Goal: Feedback & Contribution: Leave review/rating

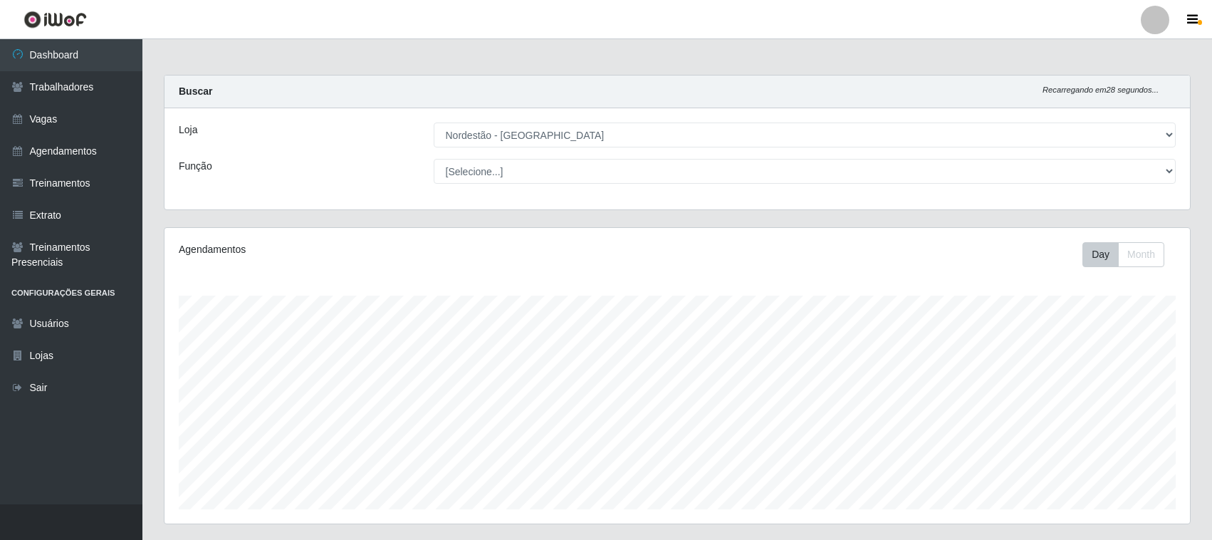
select select "420"
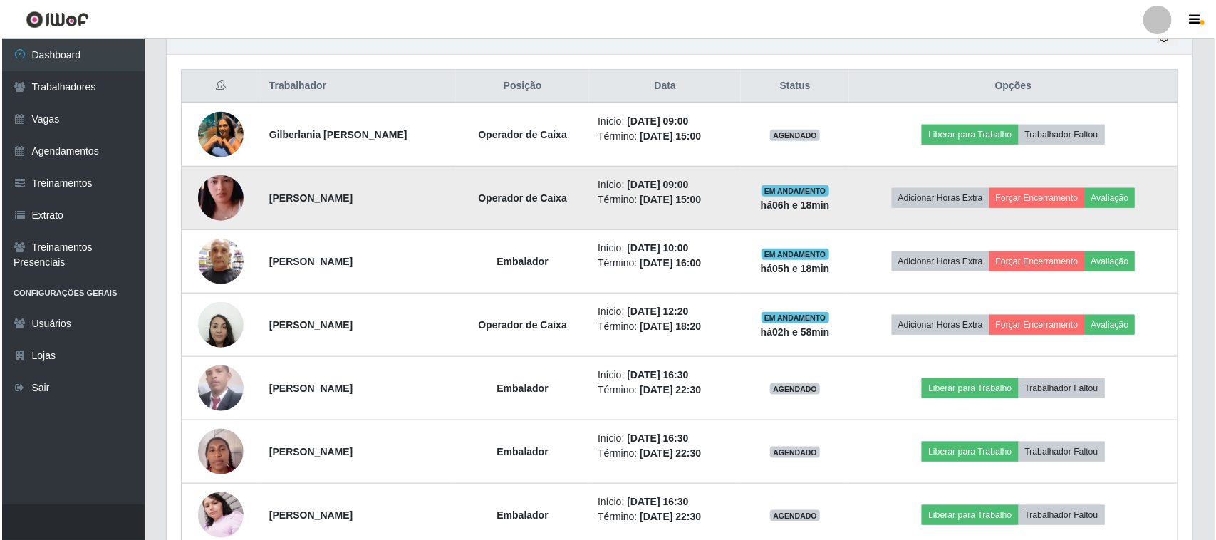
scroll to position [432, 0]
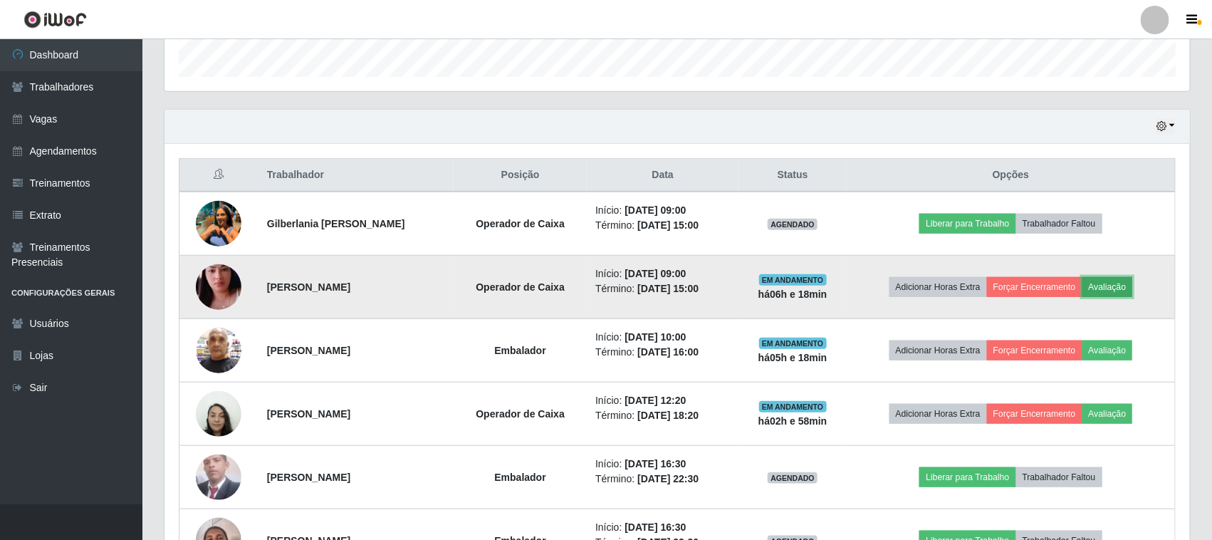
click at [1117, 291] on button "Avaliação" at bounding box center [1108, 287] width 51 height 20
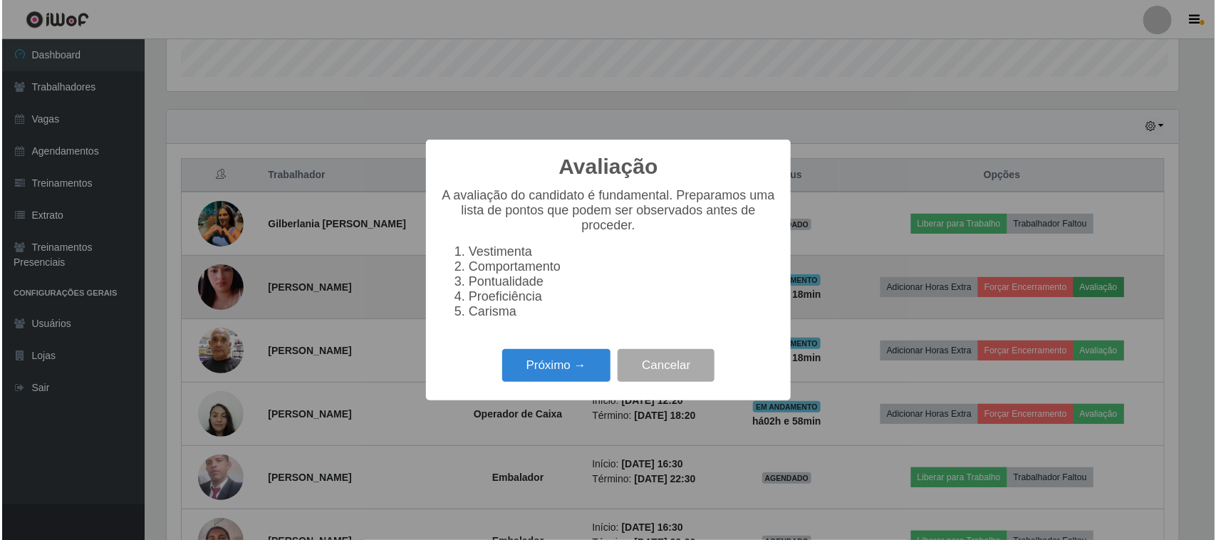
scroll to position [296, 1016]
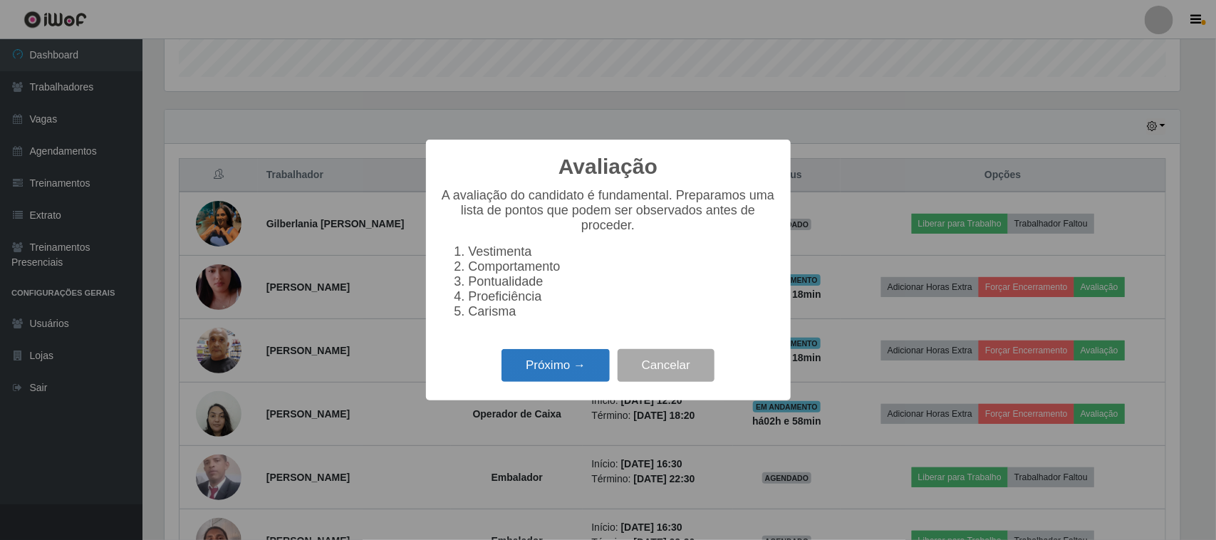
click at [541, 370] on button "Próximo →" at bounding box center [555, 365] width 108 height 33
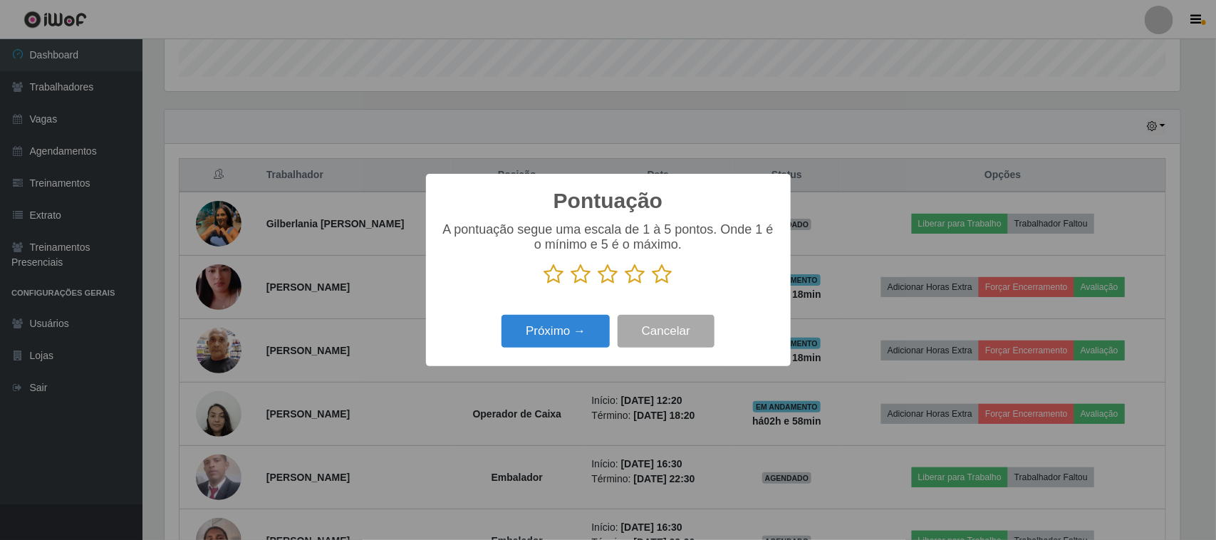
scroll to position [711877, 711156]
click at [662, 274] on icon at bounding box center [662, 274] width 20 height 21
click at [652, 285] on input "radio" at bounding box center [652, 285] width 0 height 0
click at [589, 320] on button "Próximo →" at bounding box center [555, 331] width 108 height 33
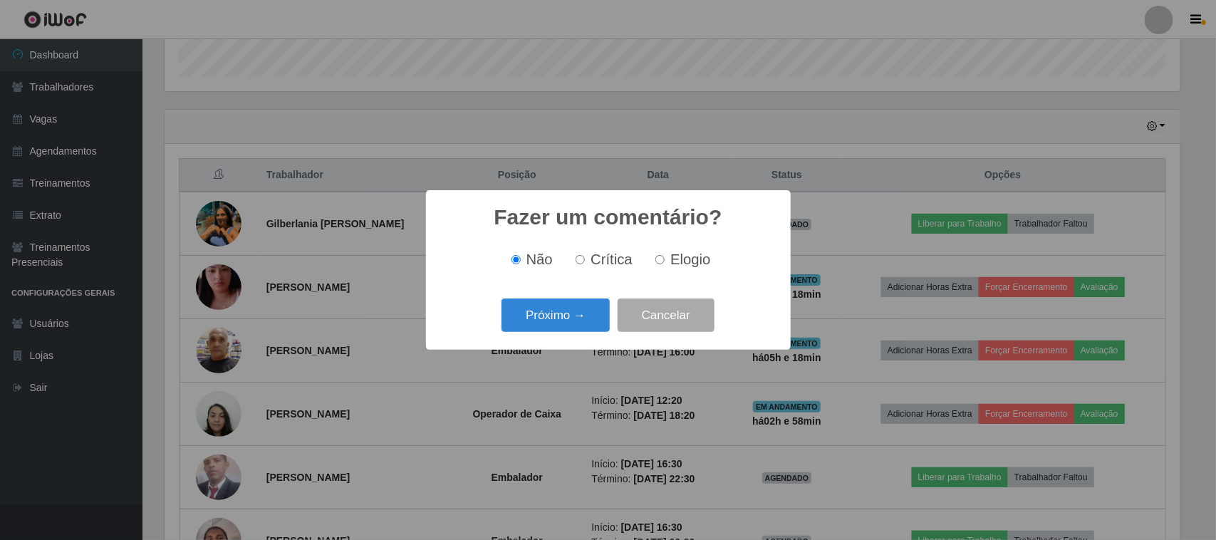
click at [670, 264] on span "Elogio" at bounding box center [690, 259] width 40 height 16
click at [664, 264] on input "Elogio" at bounding box center [659, 259] width 9 height 9
radio input "true"
click at [585, 303] on button "Próximo →" at bounding box center [555, 314] width 108 height 33
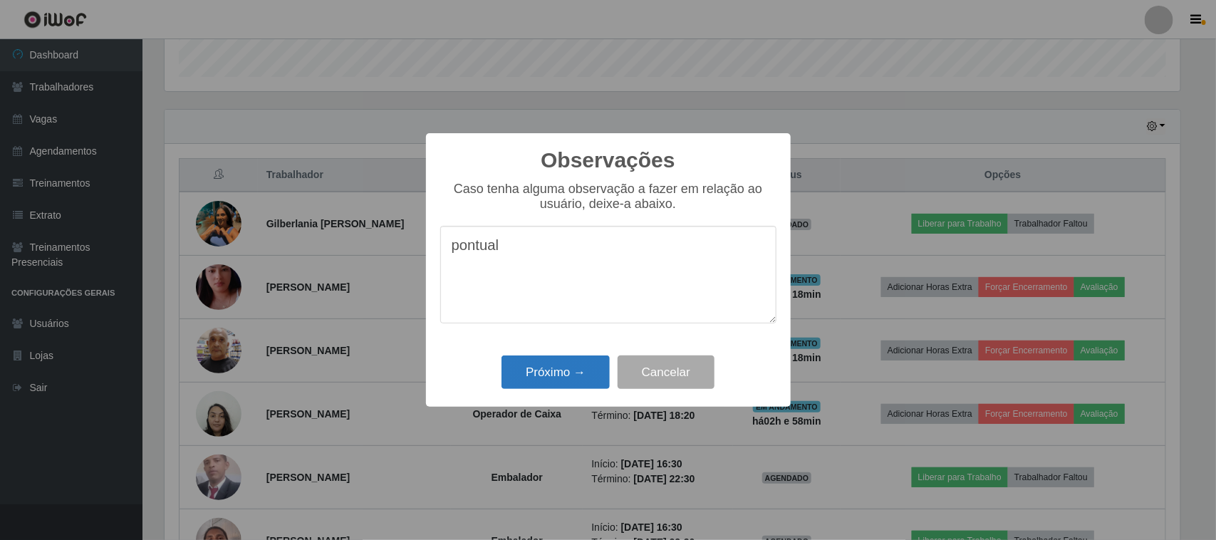
type textarea "pontual"
click at [538, 380] on button "Próximo →" at bounding box center [555, 371] width 108 height 33
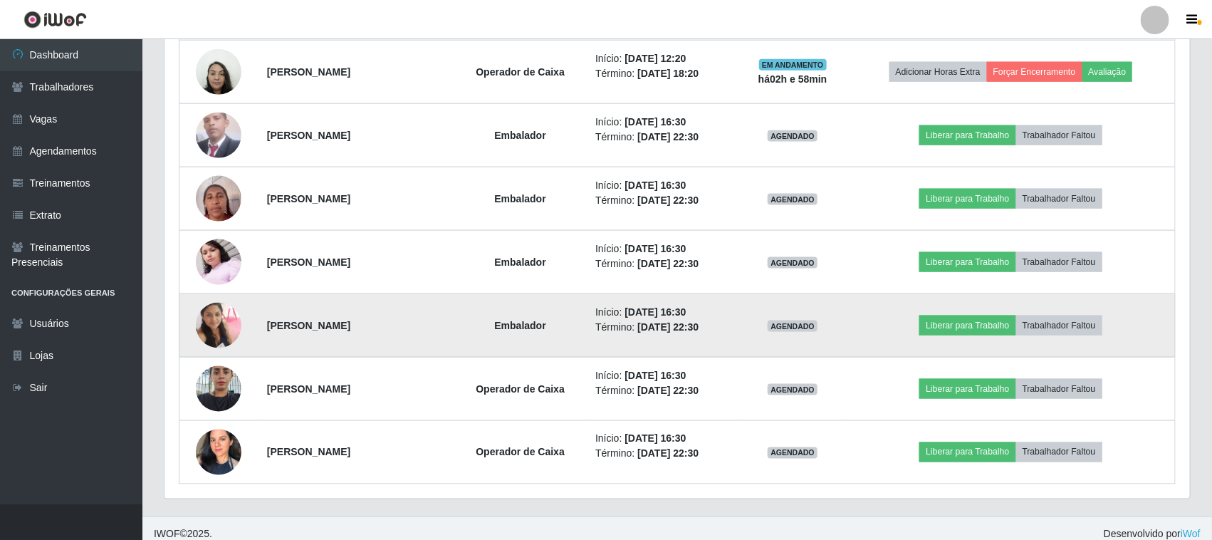
scroll to position [521, 0]
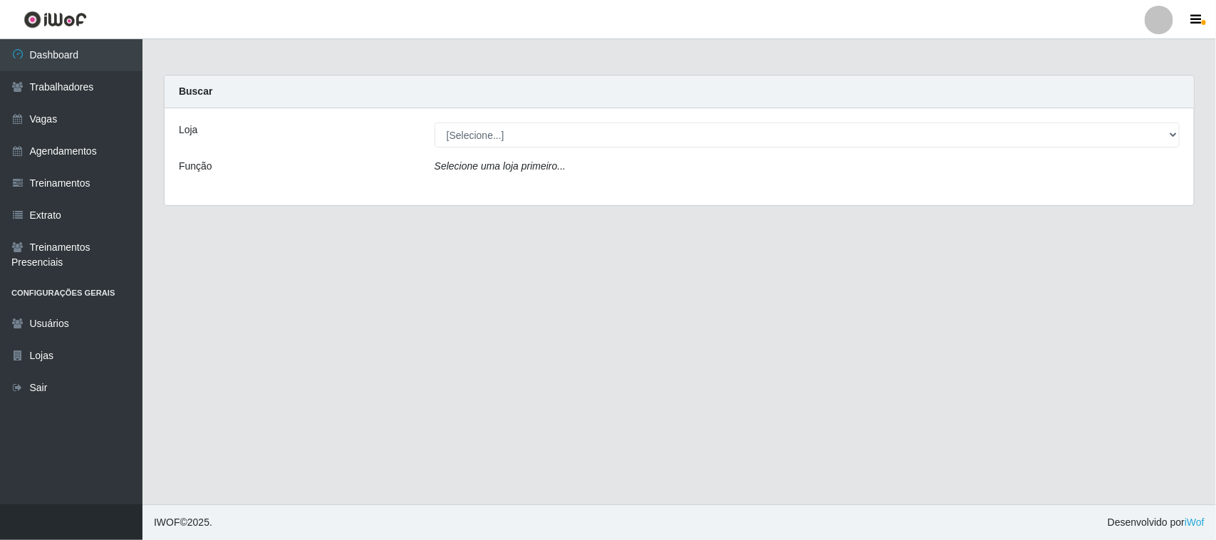
click at [636, 119] on div "Loja [Selecione...] Nordestão - [GEOGRAPHIC_DATA] Função Selecione uma loja pri…" at bounding box center [679, 156] width 1029 height 97
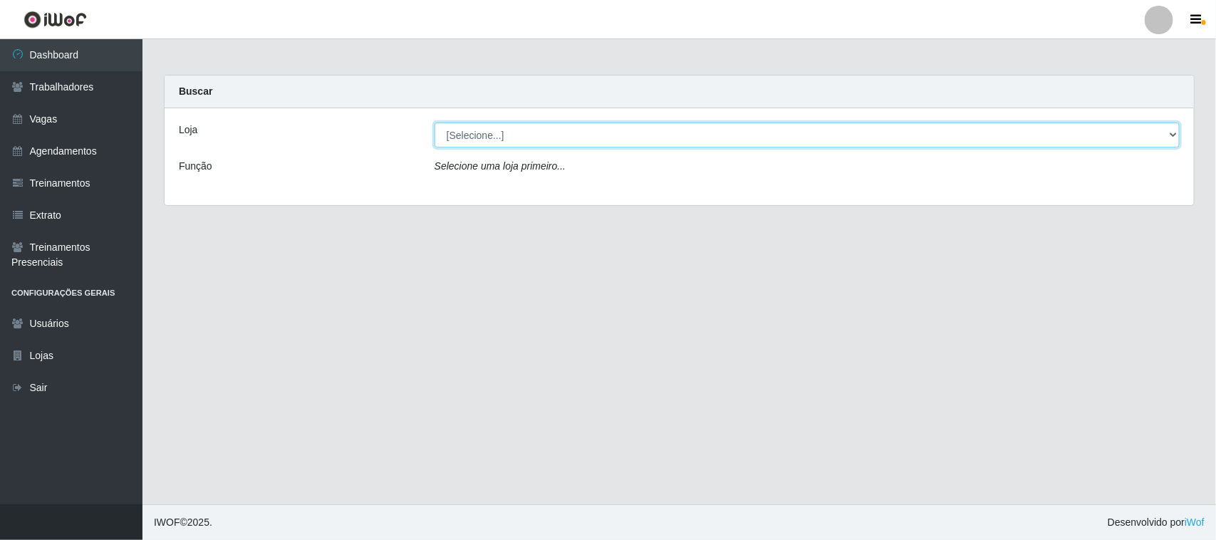
click at [635, 126] on select "[Selecione...] Nordestão - [GEOGRAPHIC_DATA]" at bounding box center [806, 134] width 745 height 25
select select "420"
click at [434, 122] on select "[Selecione...] Nordestão - [GEOGRAPHIC_DATA]" at bounding box center [806, 134] width 745 height 25
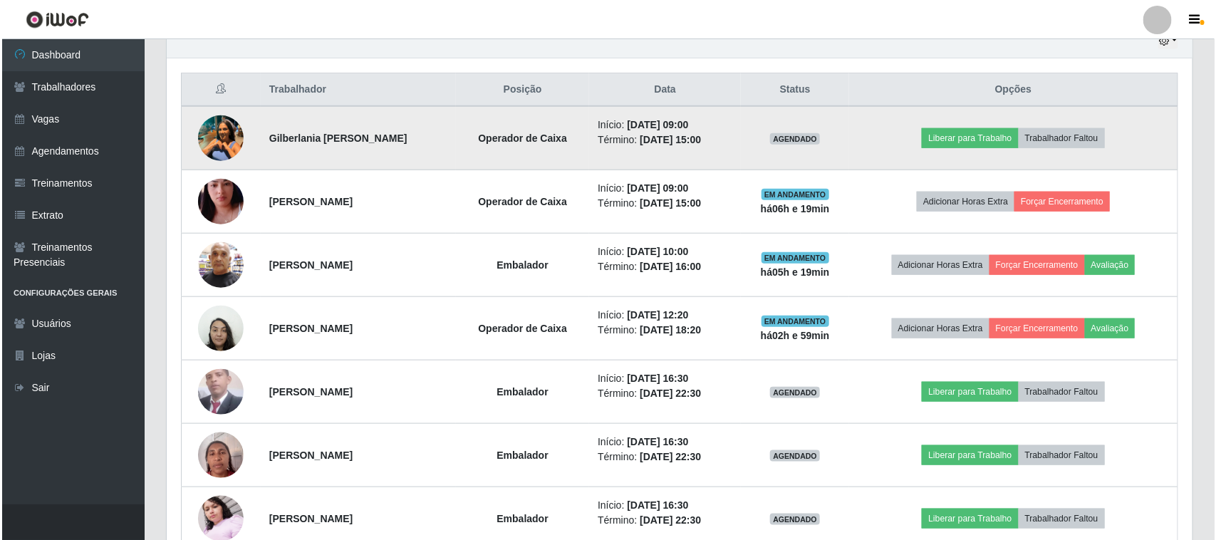
scroll to position [534, 0]
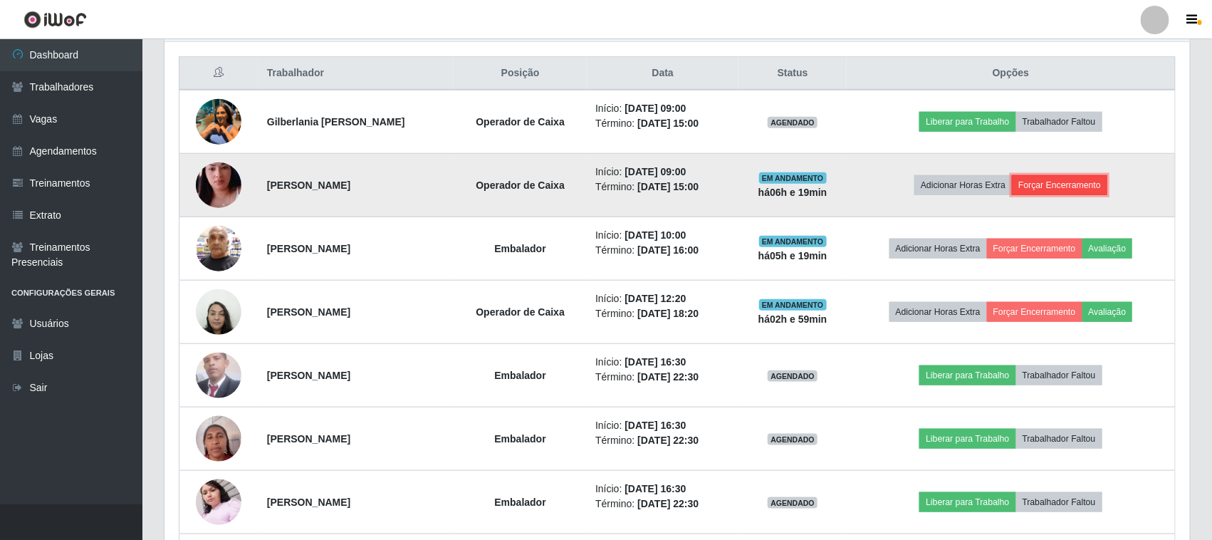
click at [1049, 185] on button "Forçar Encerramento" at bounding box center [1059, 185] width 95 height 20
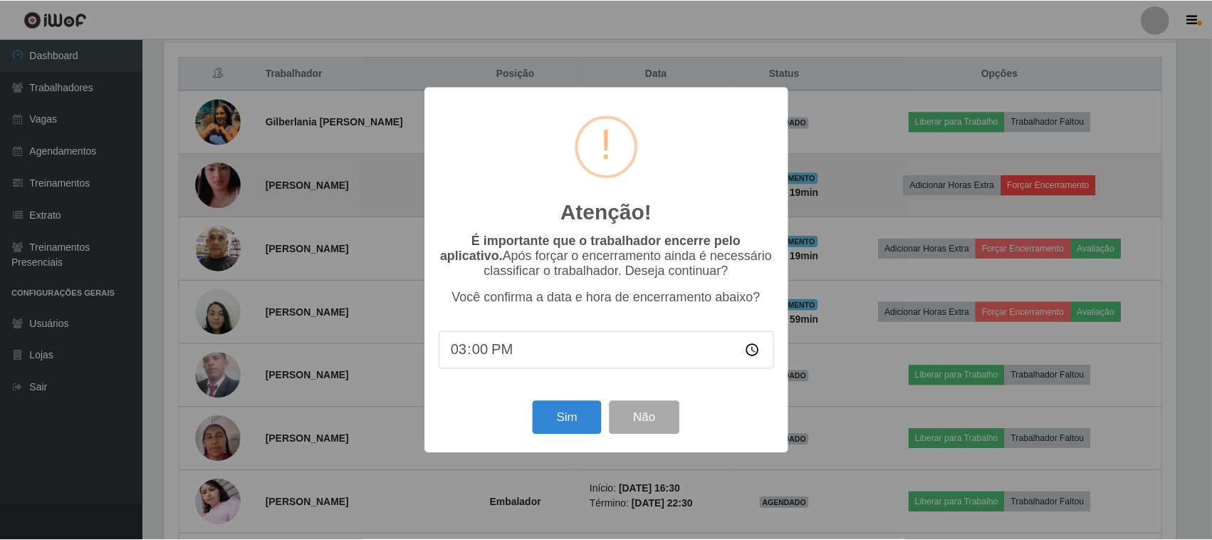
scroll to position [296, 1016]
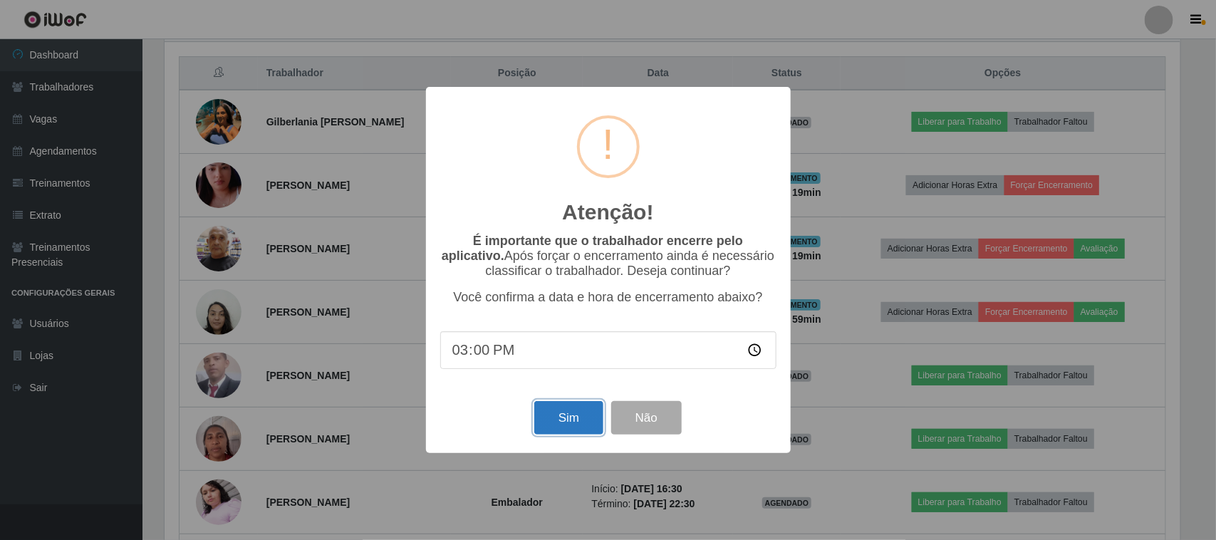
click at [575, 414] on button "Sim" at bounding box center [568, 417] width 69 height 33
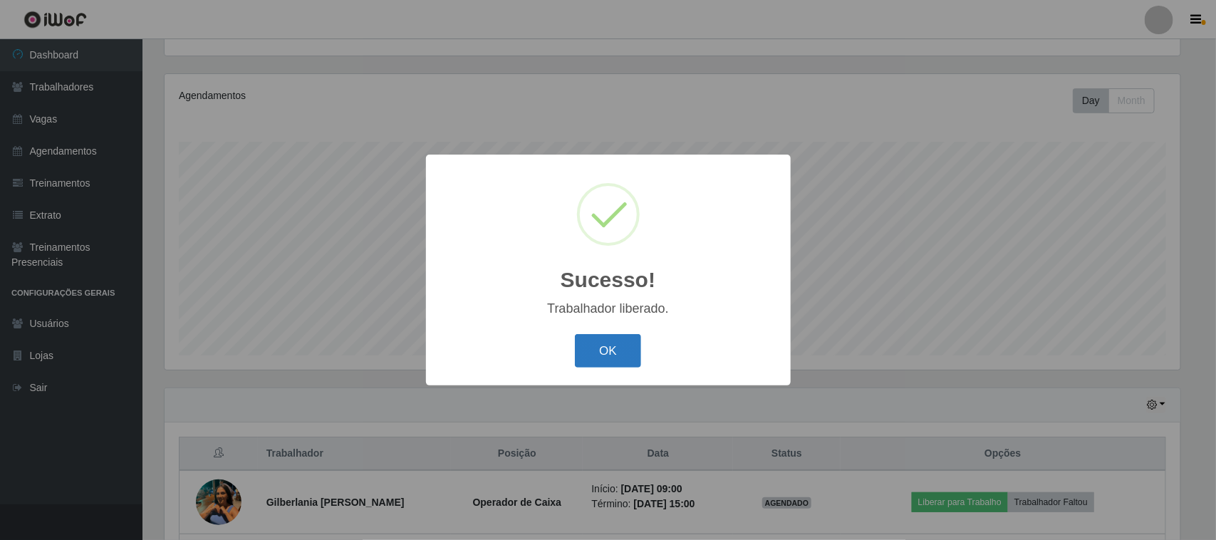
click at [605, 350] on button "OK" at bounding box center [608, 350] width 66 height 33
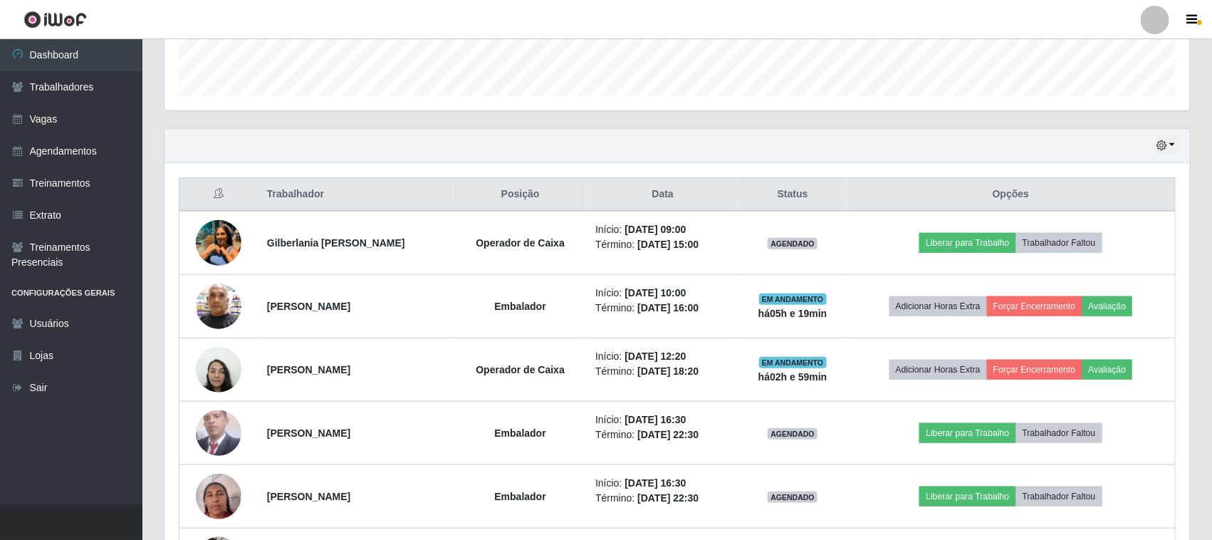
scroll to position [421, 0]
